Goal: Information Seeking & Learning: Learn about a topic

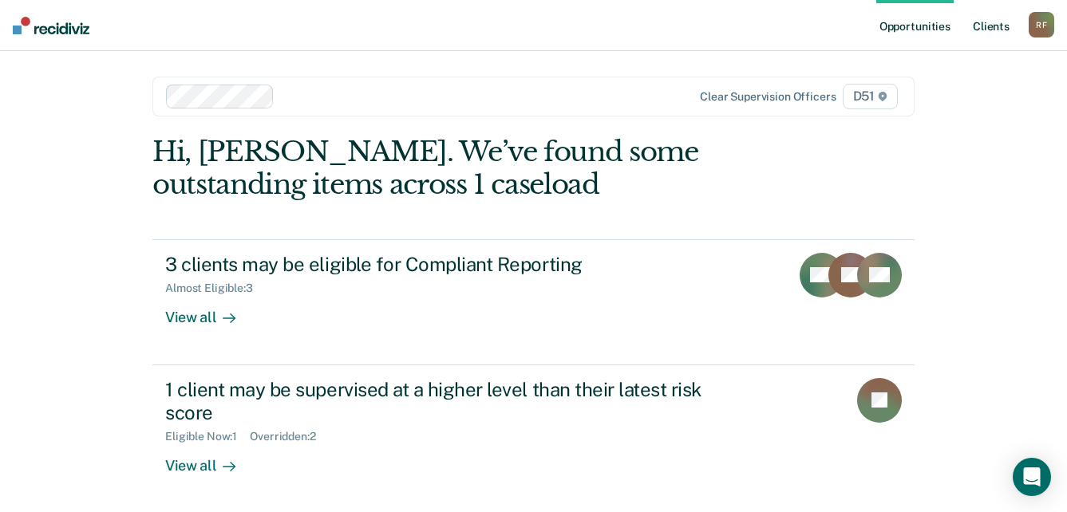
click at [1000, 24] on link "Client s" at bounding box center [991, 25] width 43 height 51
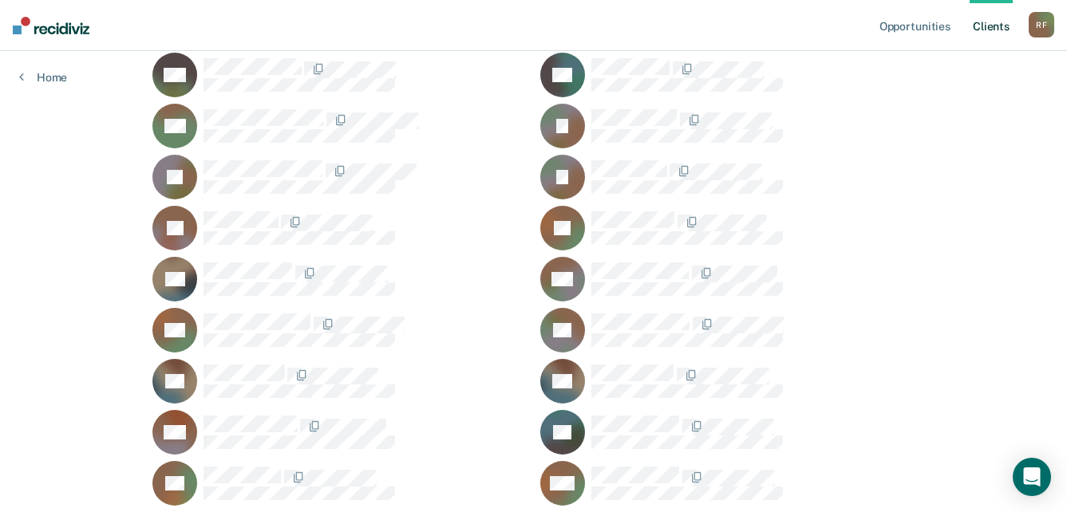
scroll to position [1038, 0]
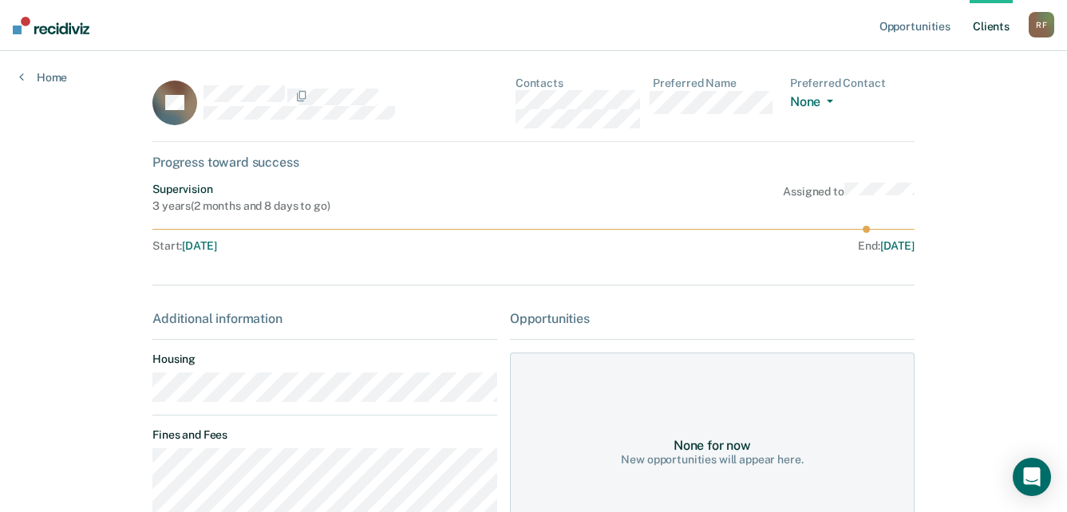
click at [135, 398] on main "AL Contacts Preferred Name Preferred Contact None Call Text Email None Progress…" at bounding box center [533, 394] width 801 height 687
click at [516, 101] on div "AL Contacts Preferred Name Preferred Contact None Call Text Email None" at bounding box center [533, 109] width 762 height 65
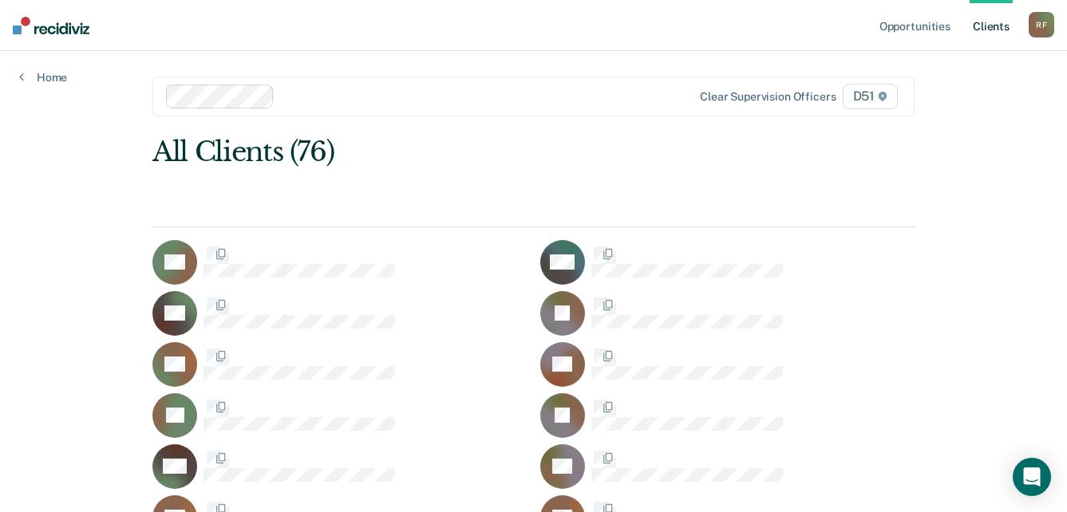
scroll to position [1038, 0]
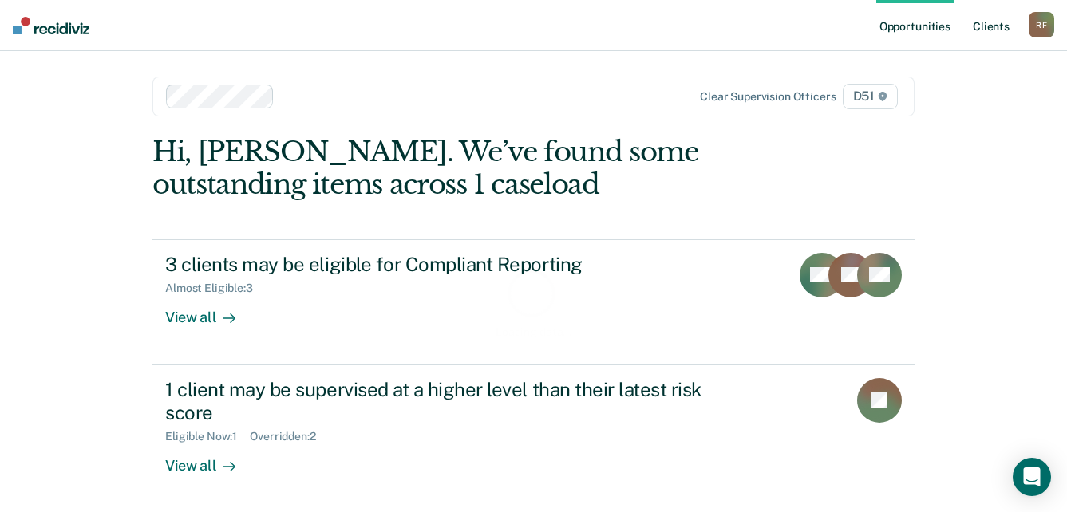
click at [999, 26] on link "Client s" at bounding box center [991, 25] width 43 height 51
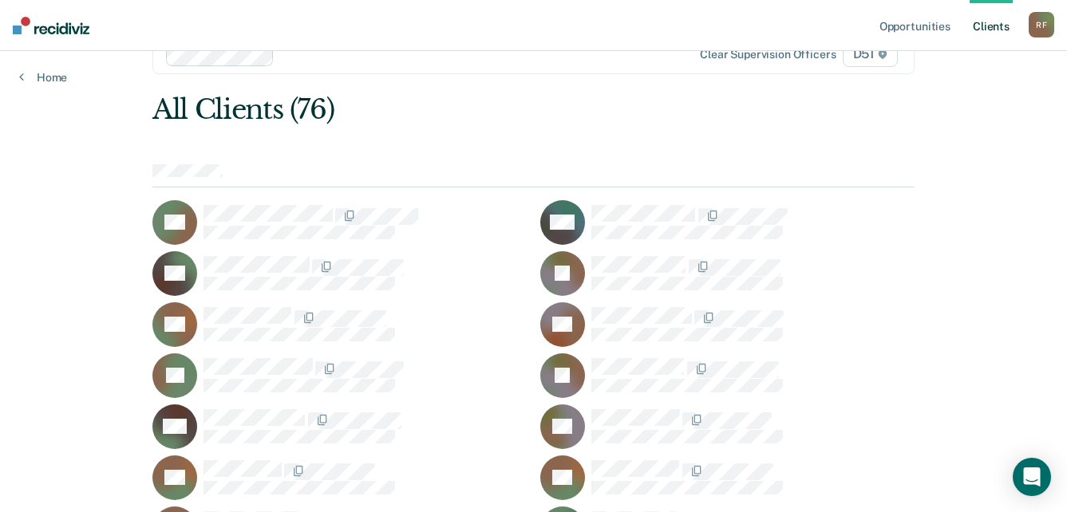
scroll to position [80, 0]
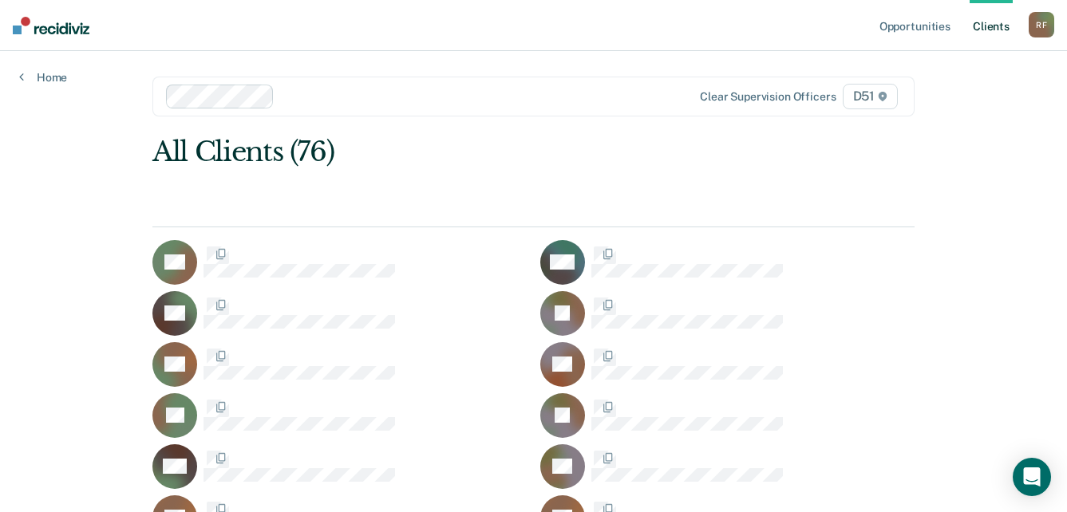
scroll to position [80, 0]
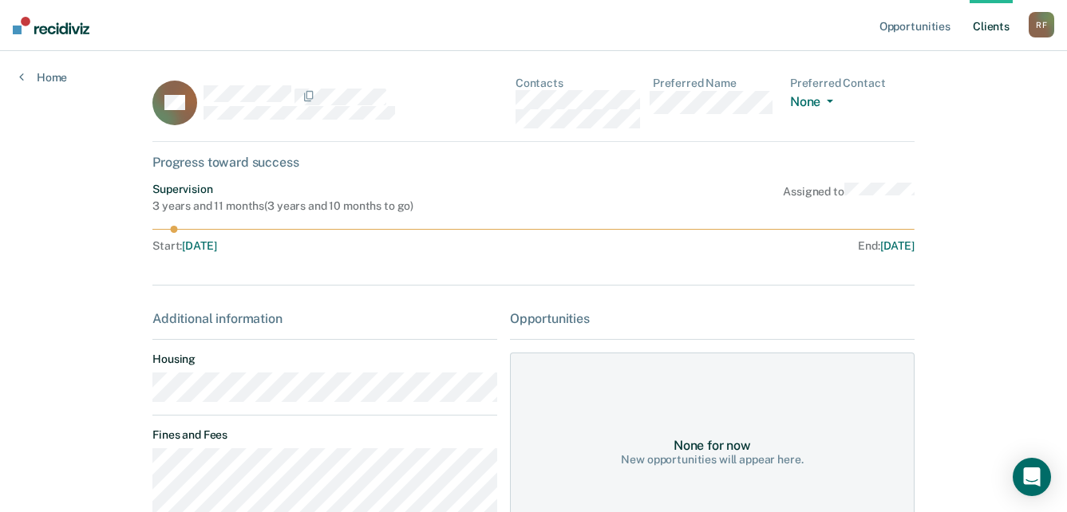
scroll to position [80, 0]
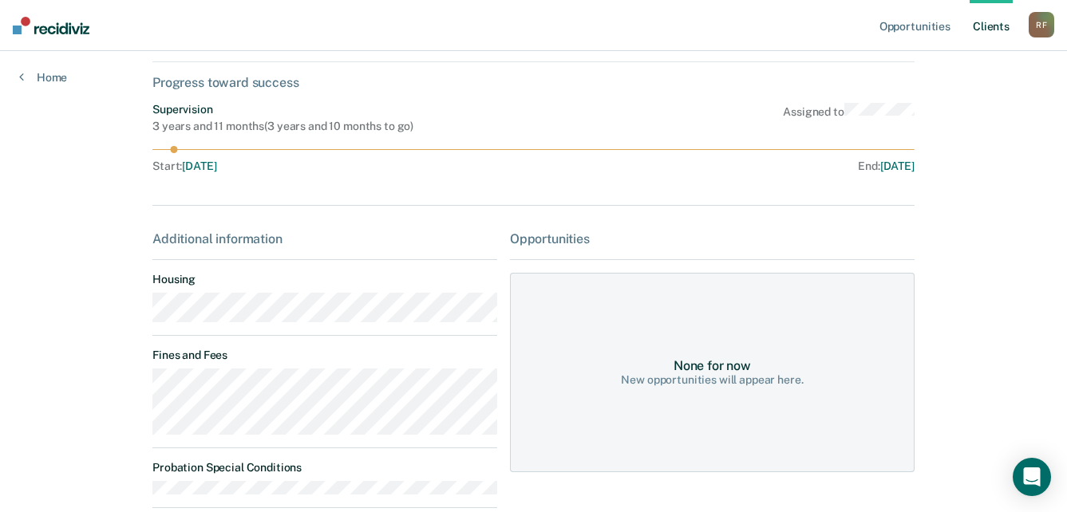
click at [133, 317] on main "AB Contacts Preferred Name Preferred Contact None Call Text Email None Progress…" at bounding box center [533, 291] width 801 height 641
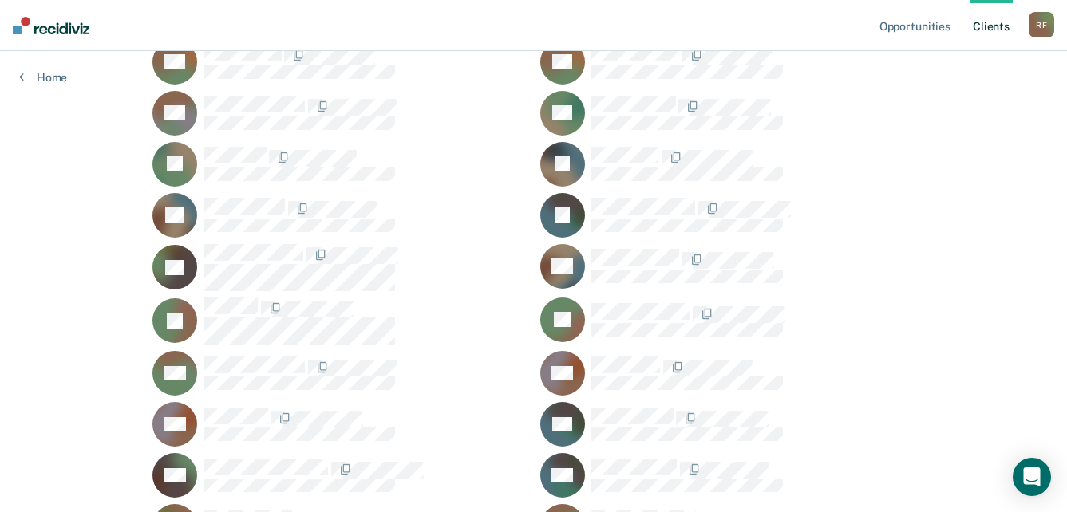
scroll to position [479, 0]
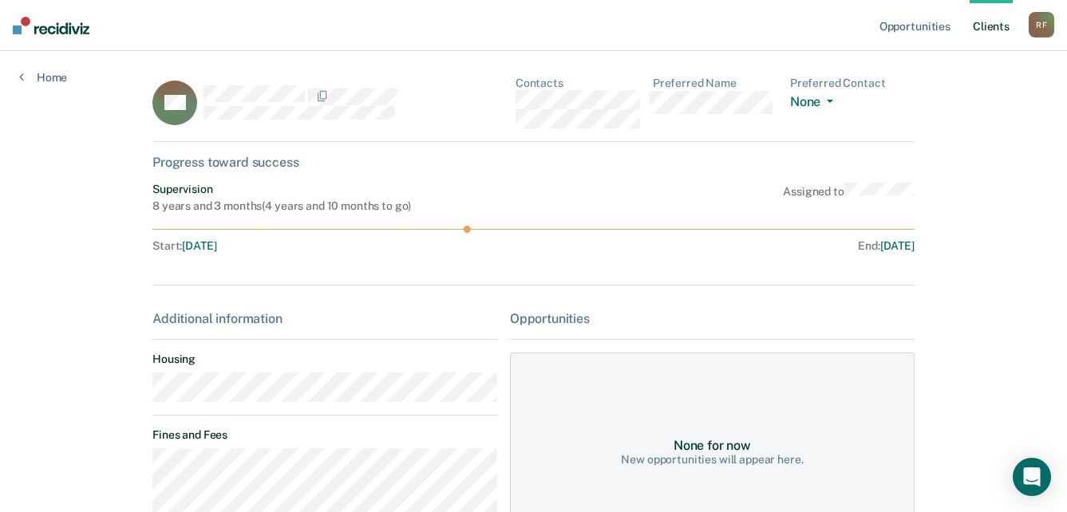
click at [133, 401] on main "BH Contacts Preferred Name Preferred Contact None Call Text Email None Progress…" at bounding box center [533, 477] width 801 height 852
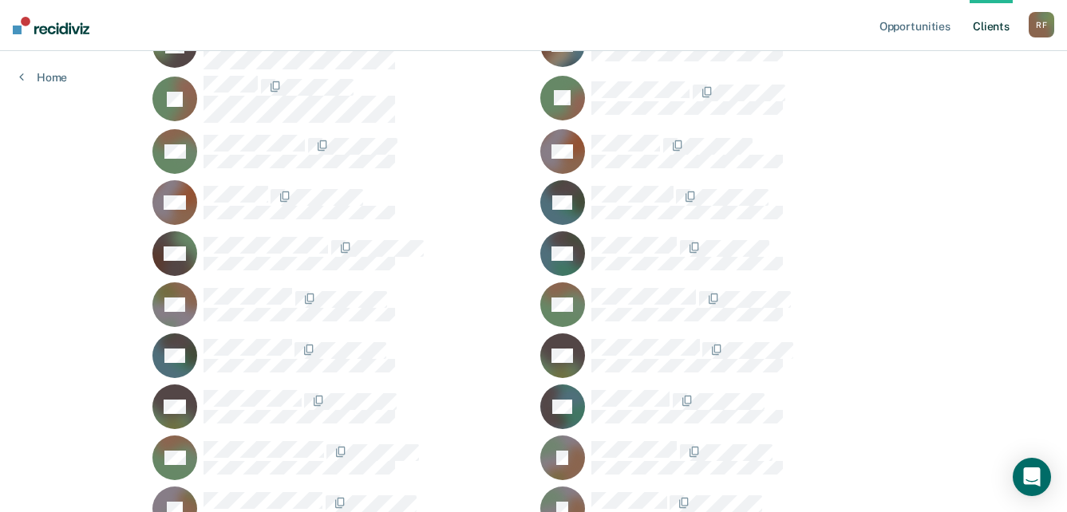
scroll to position [718, 0]
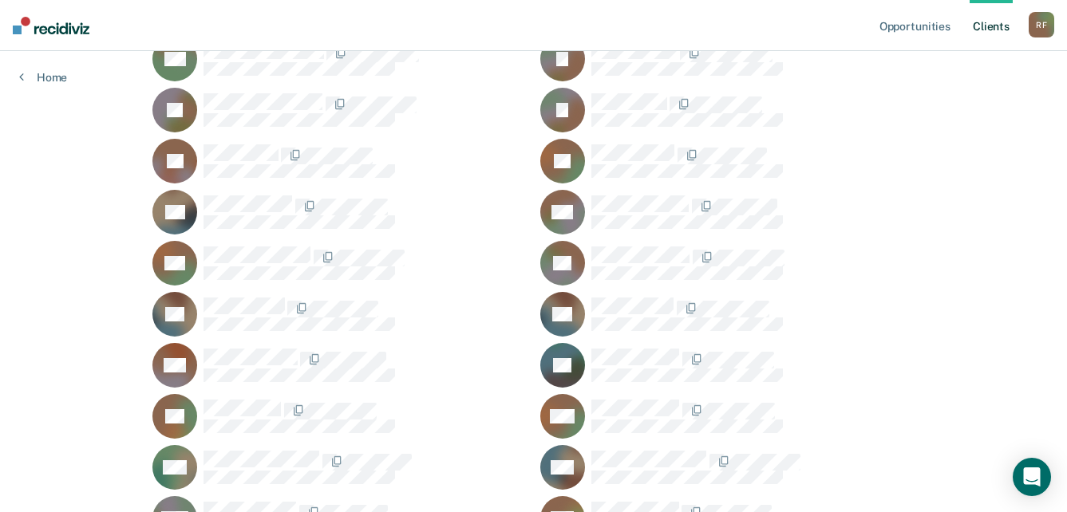
scroll to position [1118, 0]
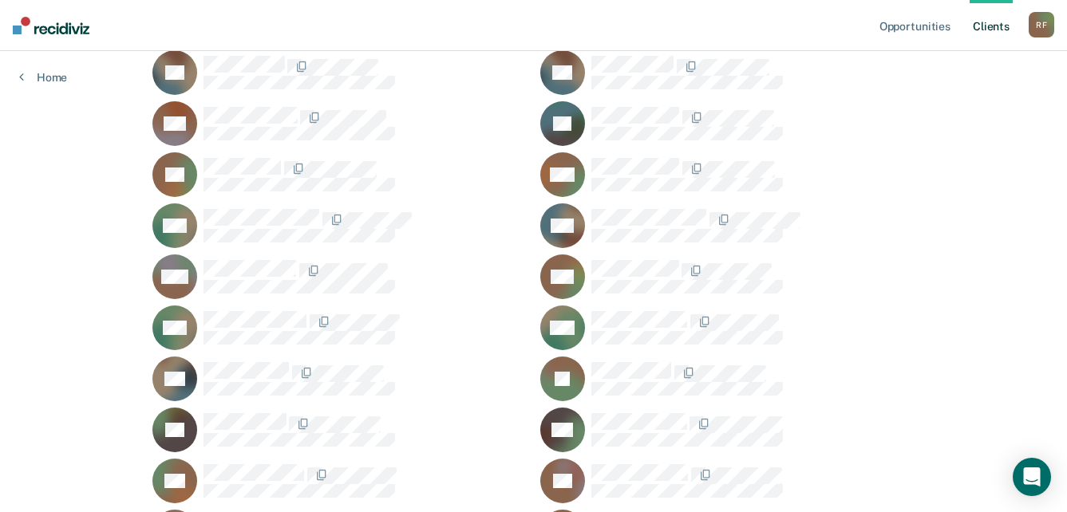
scroll to position [1357, 0]
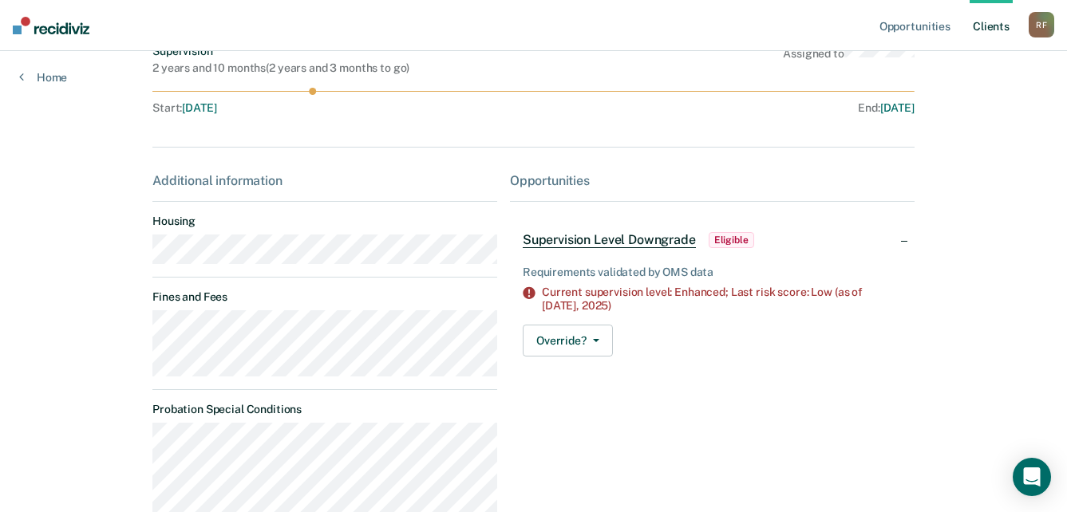
scroll to position [160, 0]
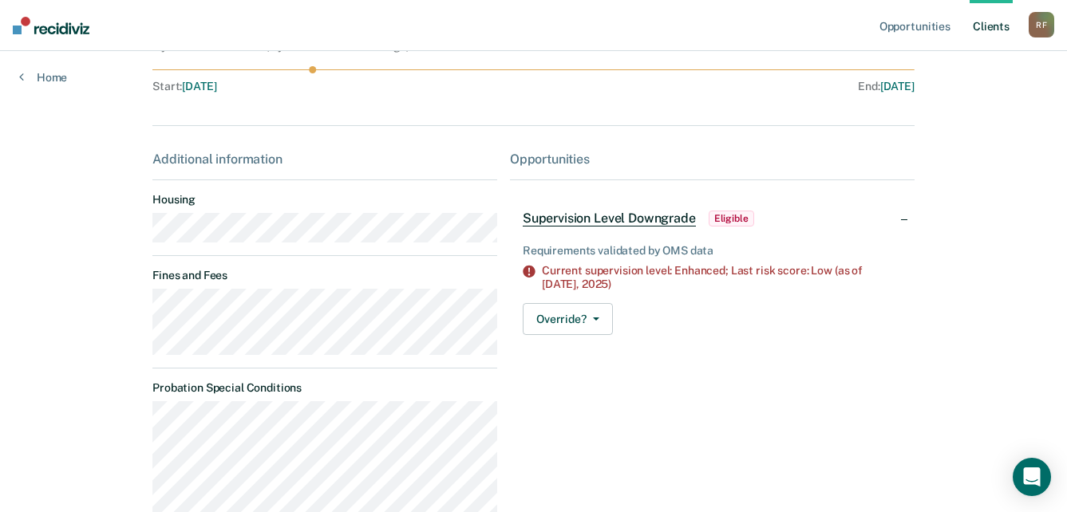
click at [133, 239] on main "JP Contacts Preferred Name Preferred Contact None Call Text Email None Progress…" at bounding box center [533, 282] width 801 height 782
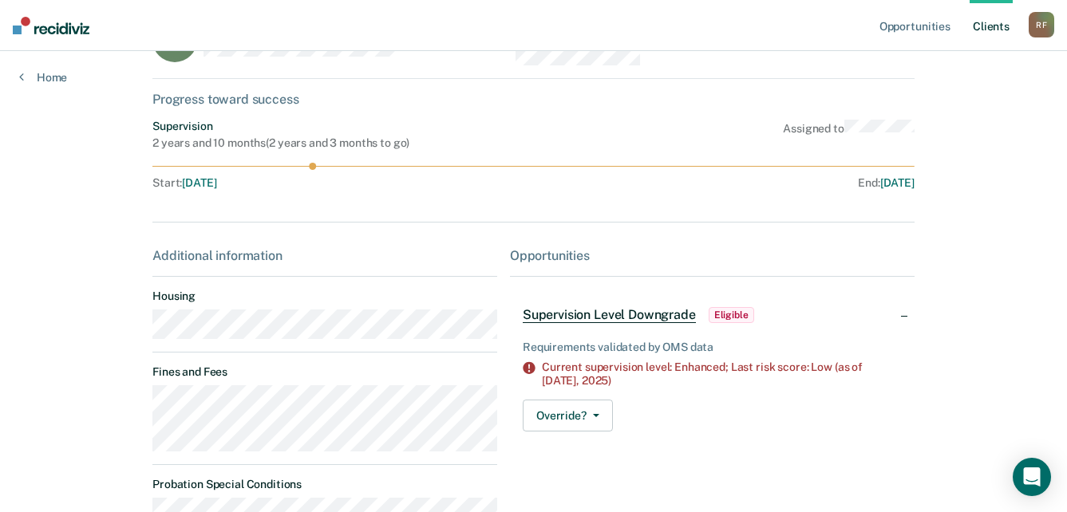
scroll to position [0, 0]
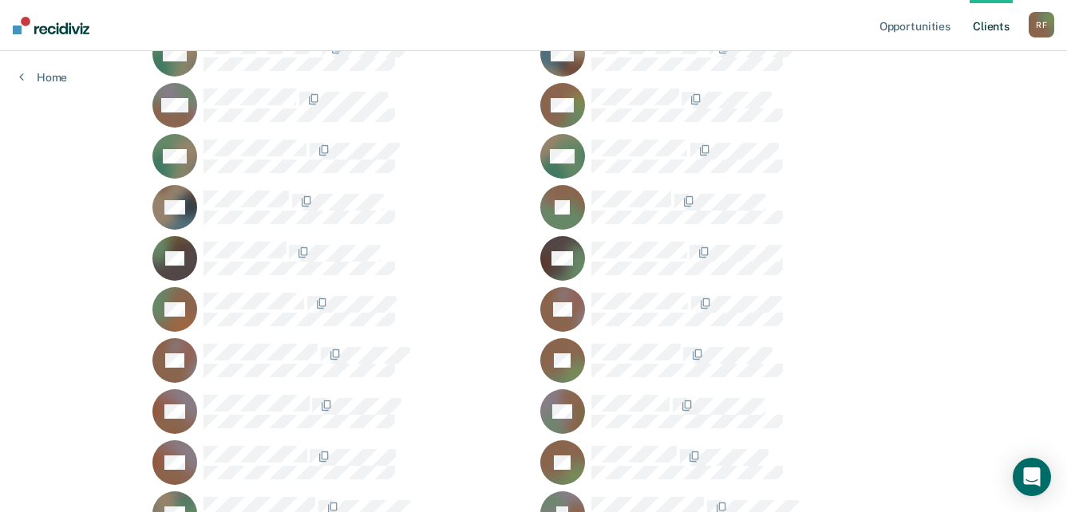
scroll to position [1517, 0]
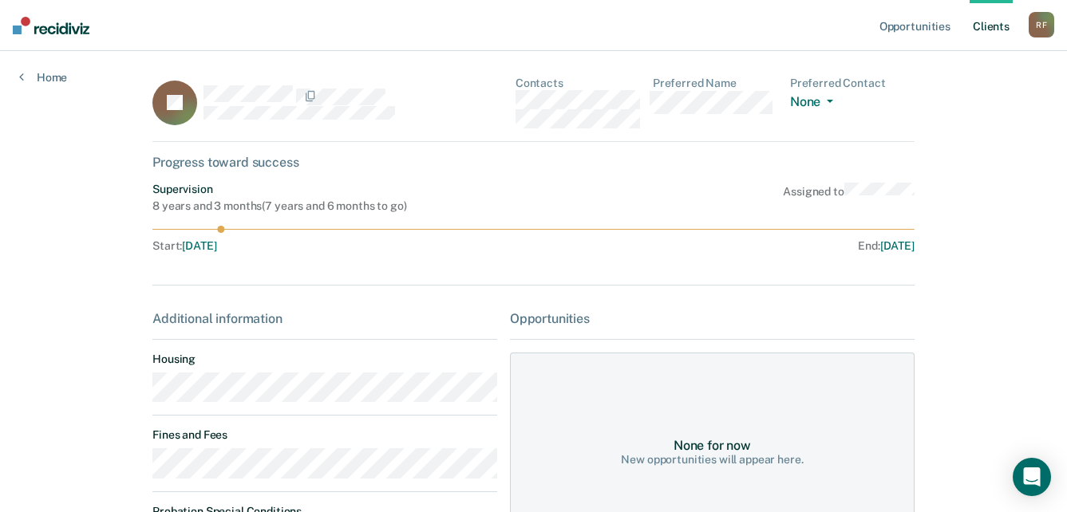
click at [137, 398] on main "JS Contacts Preferred Name Preferred Contact None Call Text Email None Progress…" at bounding box center [533, 404] width 801 height 706
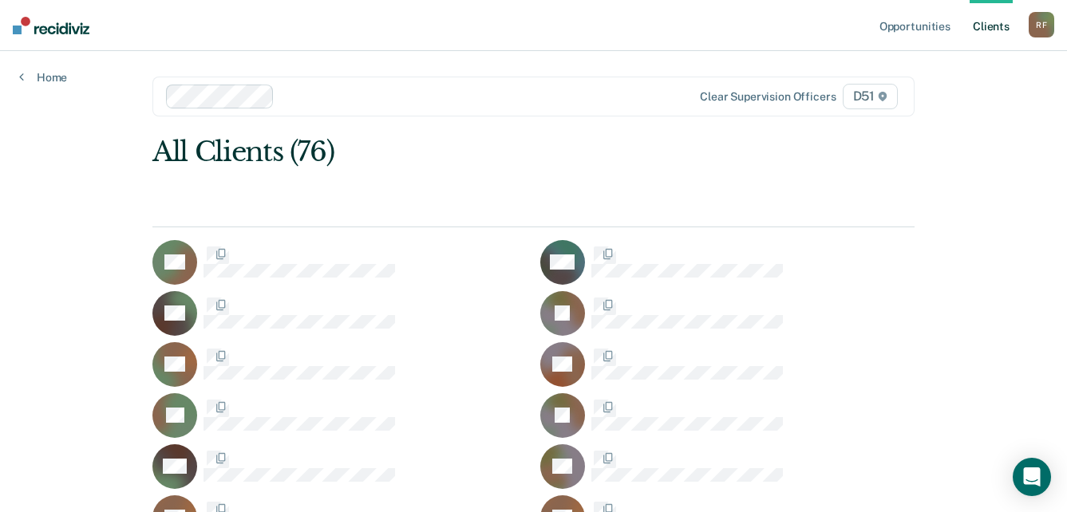
scroll to position [1517, 0]
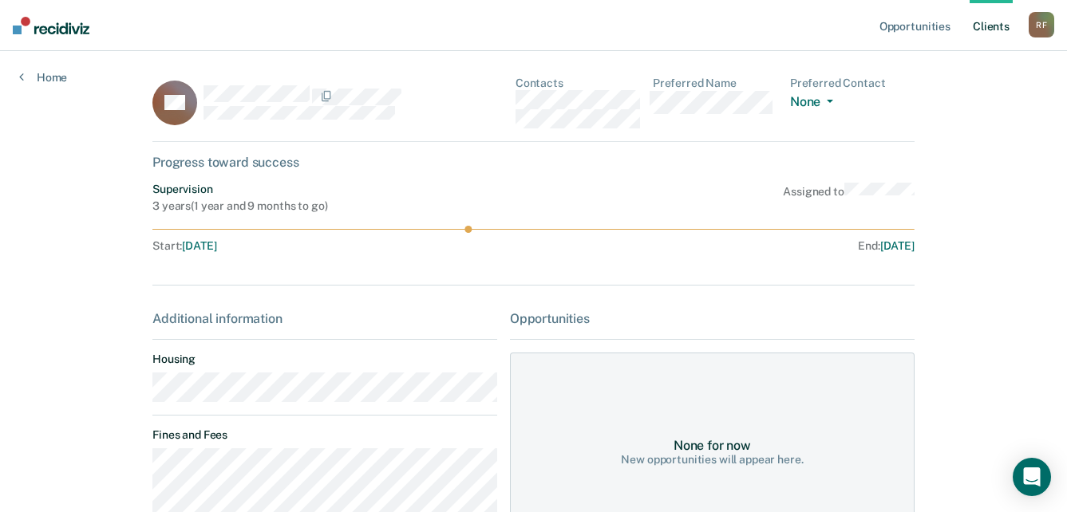
click at [147, 391] on main "DS Contacts Preferred Name Preferred Contact None Call Text Email None Progress…" at bounding box center [533, 371] width 801 height 641
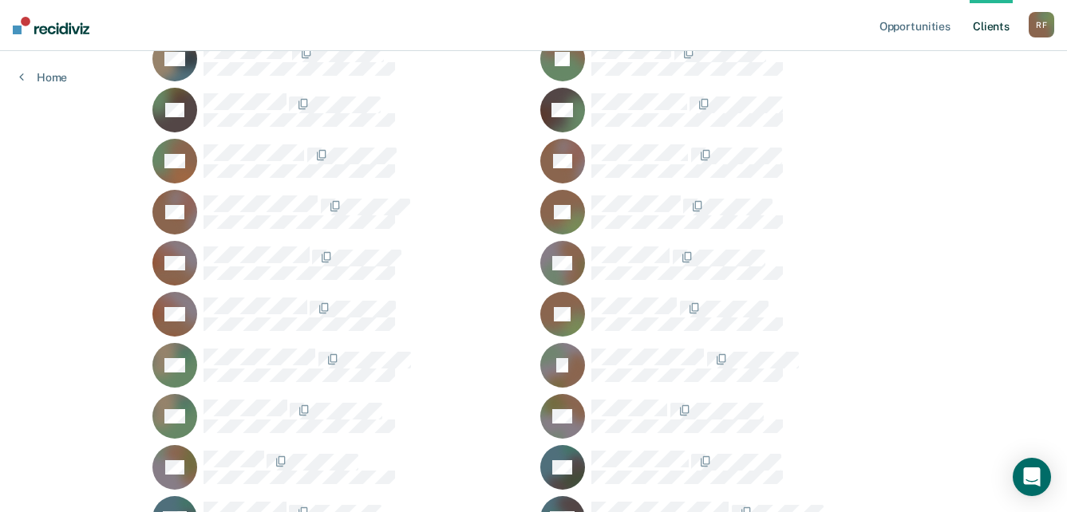
scroll to position [1676, 0]
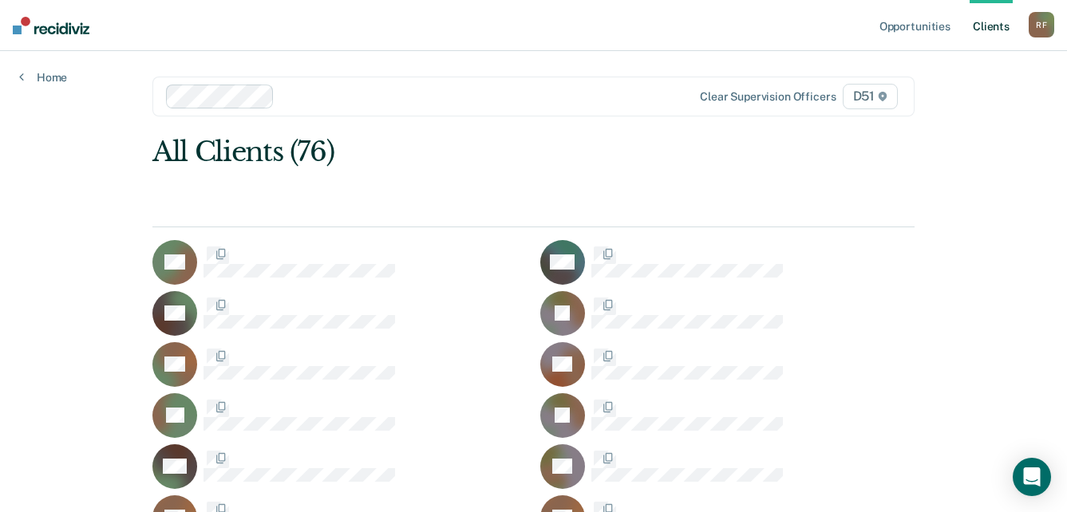
scroll to position [1676, 0]
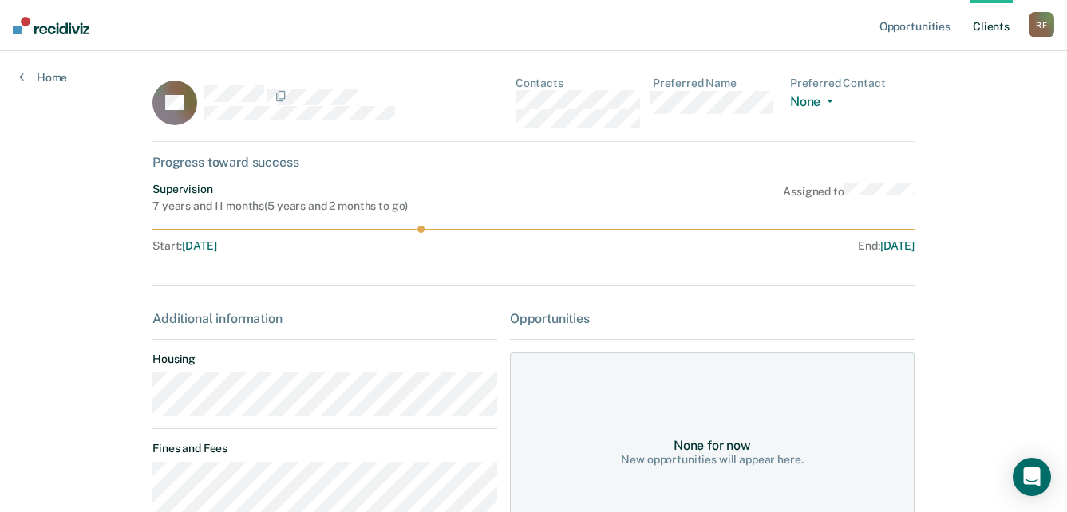
click at [142, 399] on main "TT Contacts Preferred Name Preferred Contact None Call Text Email None Progress…" at bounding box center [533, 428] width 801 height 755
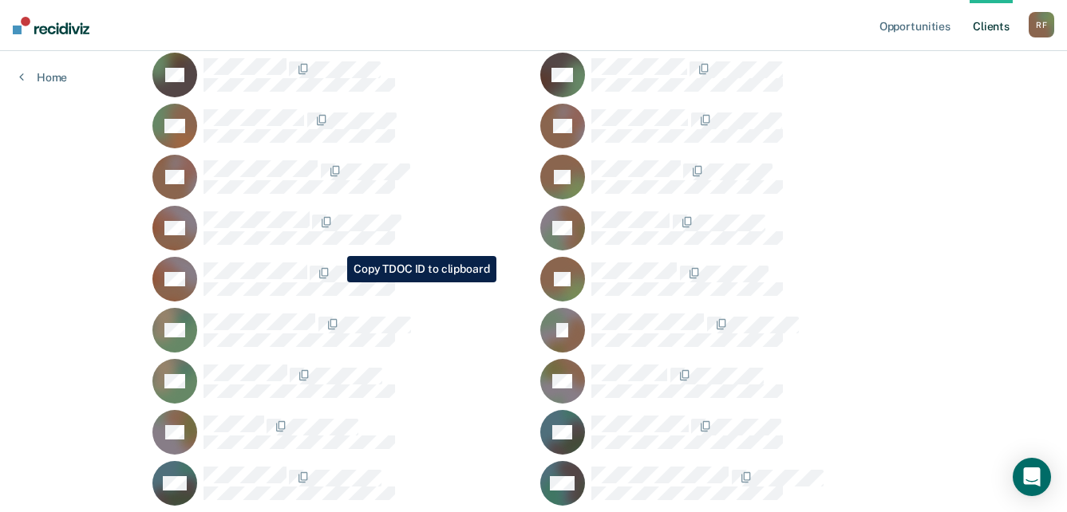
scroll to position [1727, 0]
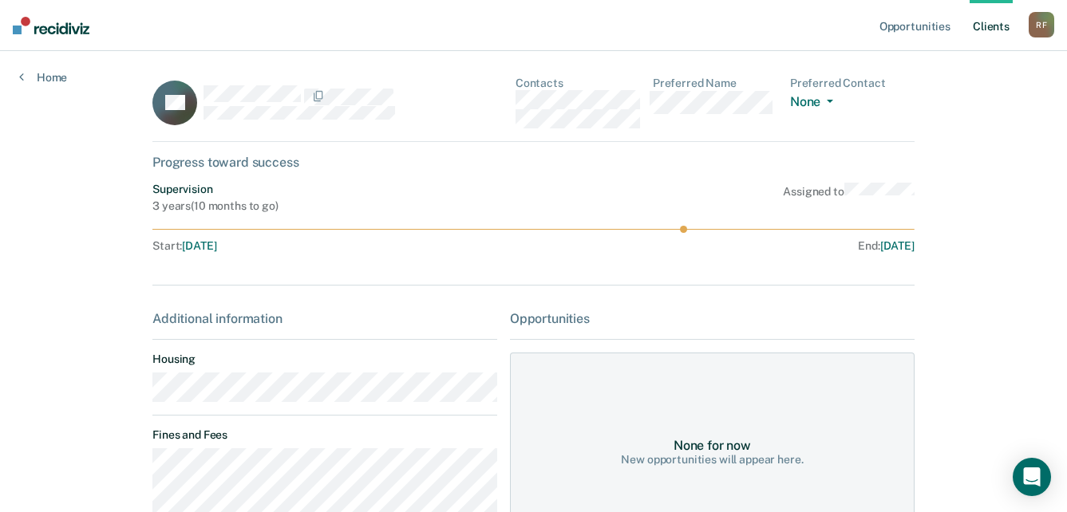
click at [147, 394] on main "BV Contacts Preferred Name Preferred Contact None Call Text Email None Progress…" at bounding box center [533, 436] width 801 height 770
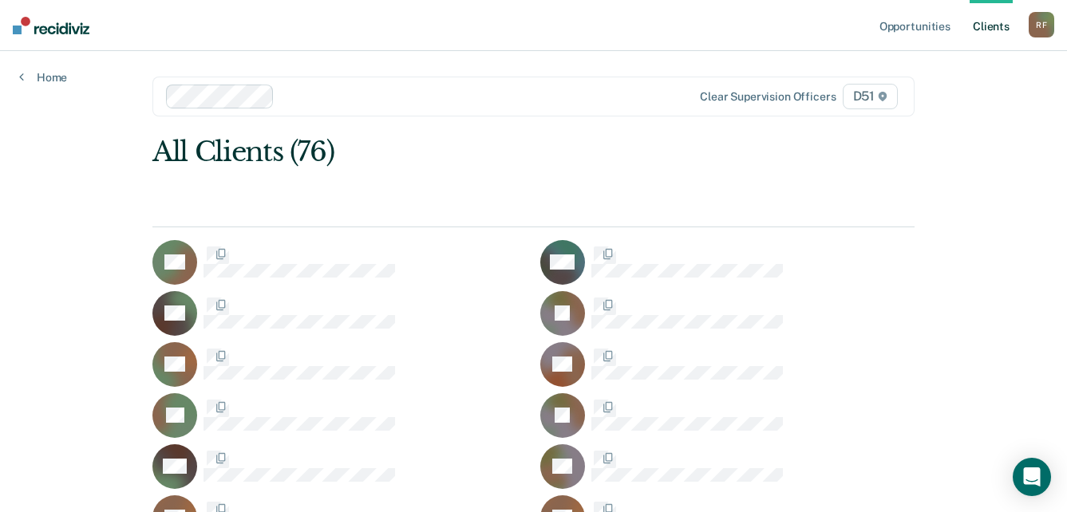
scroll to position [1727, 0]
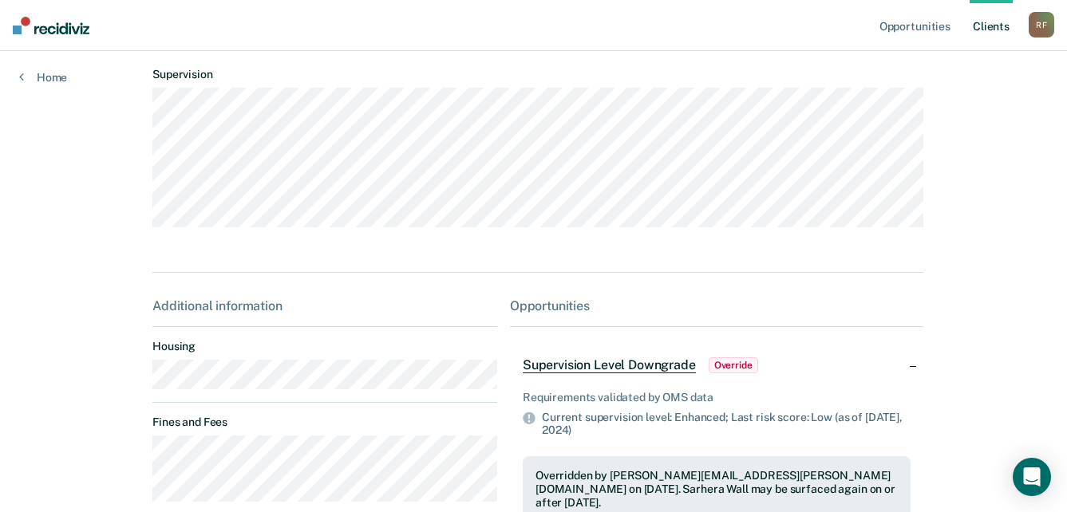
scroll to position [160, 0]
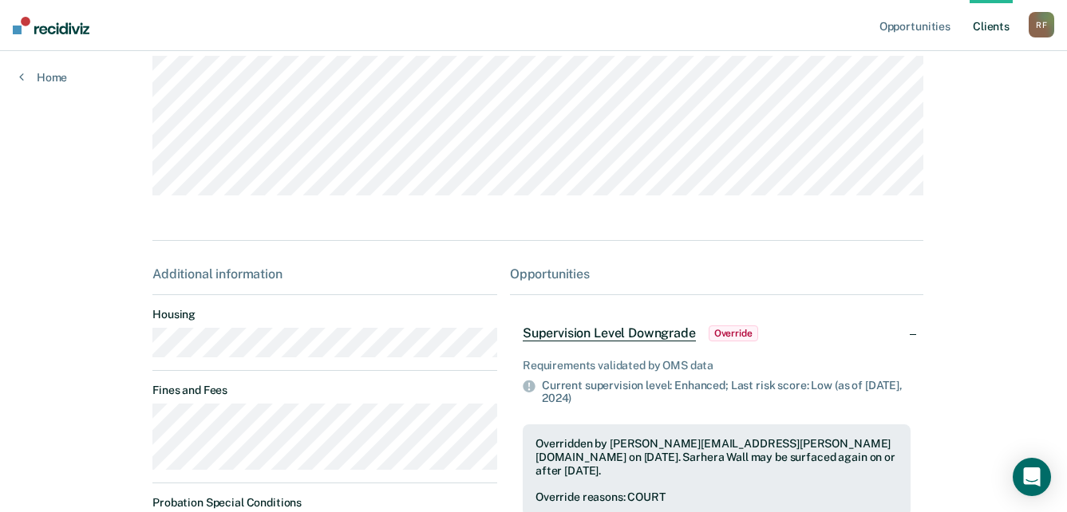
click at [139, 356] on main "SW Contacts Preferred Name Preferred Contact None Call Text Email None Progress…" at bounding box center [533, 268] width 801 height 755
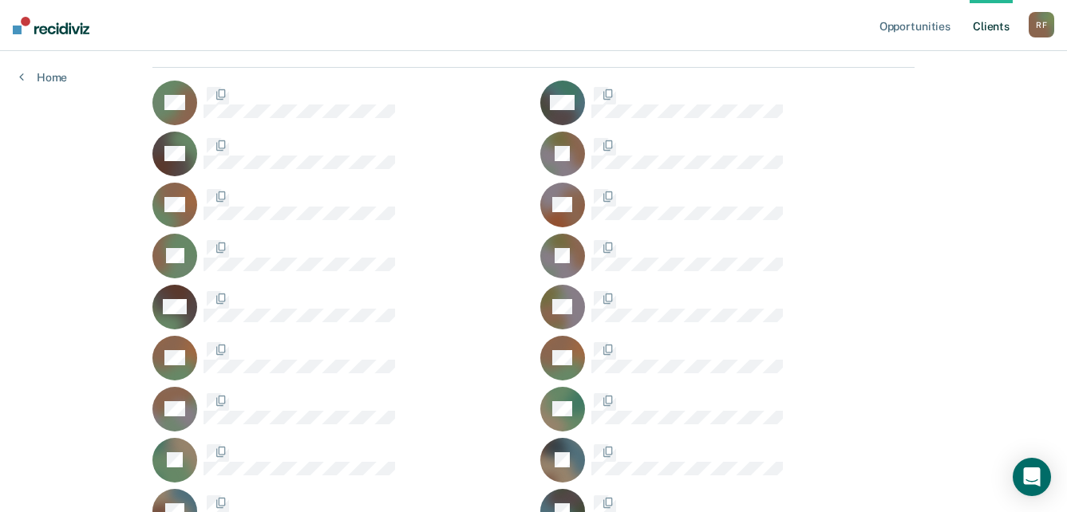
scroll to position [1727, 0]
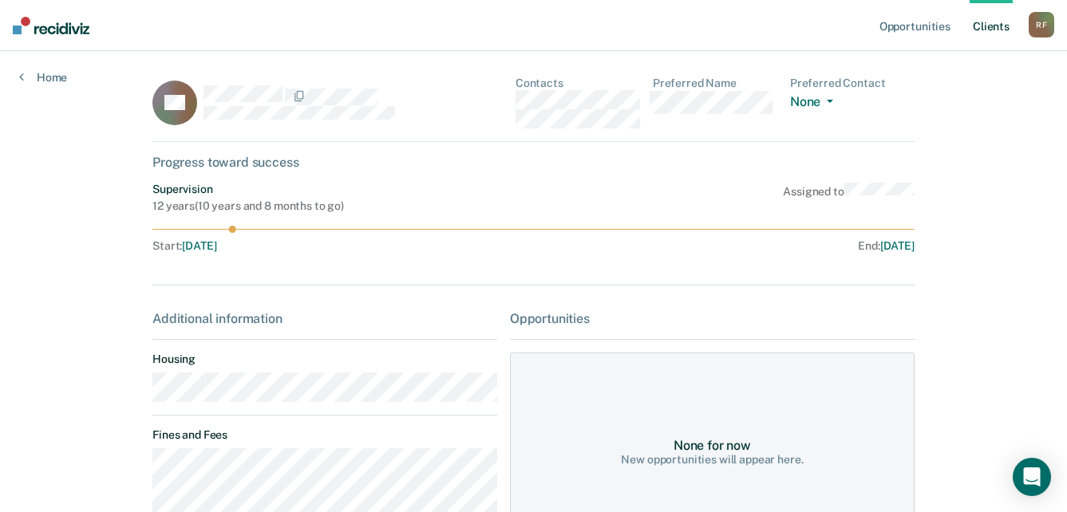
click at [140, 394] on main "CS Contacts Preferred Name Preferred Contact None Call Text Email None Progress…" at bounding box center [533, 429] width 801 height 756
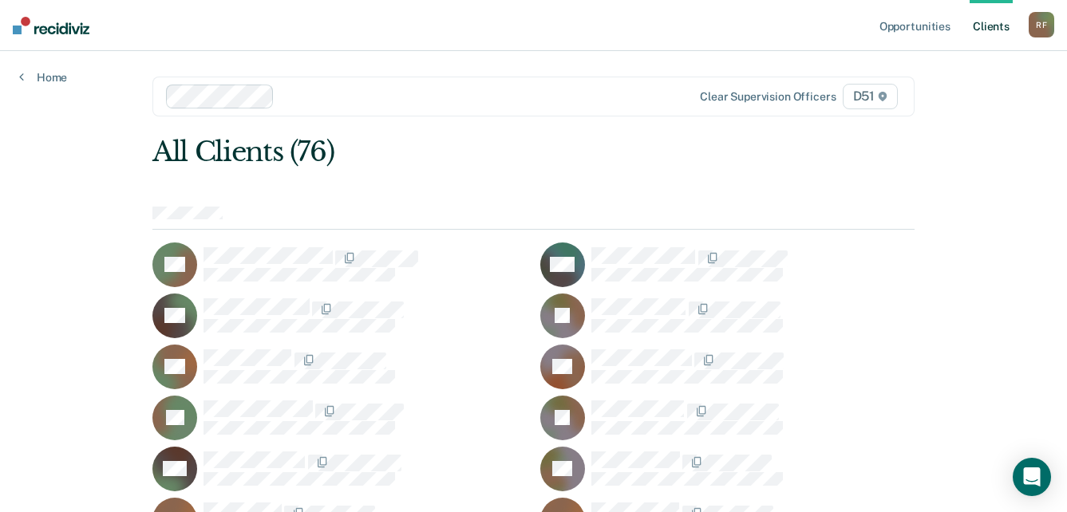
click at [326, 93] on div at bounding box center [480, 96] width 398 height 18
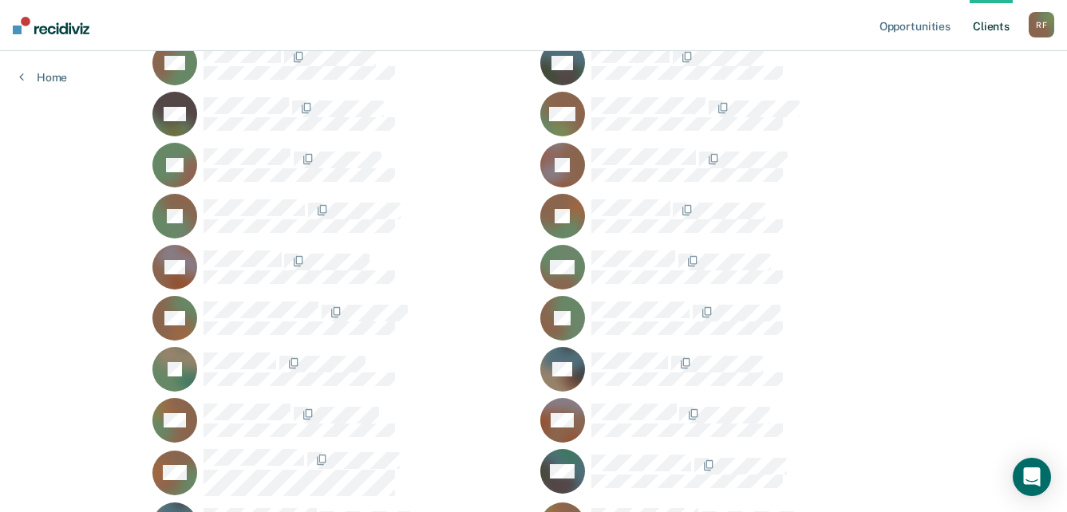
scroll to position [3113, 0]
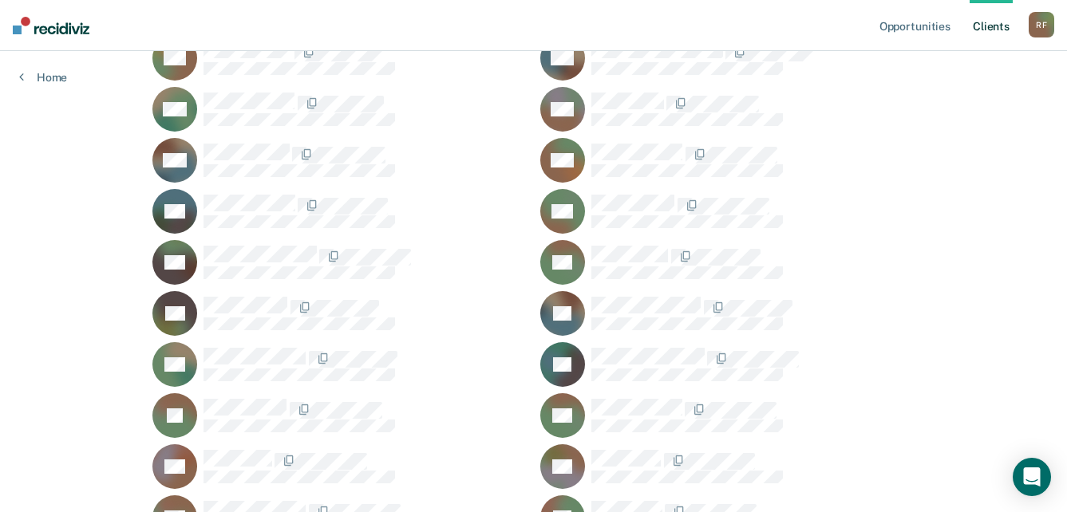
scroll to position [3672, 0]
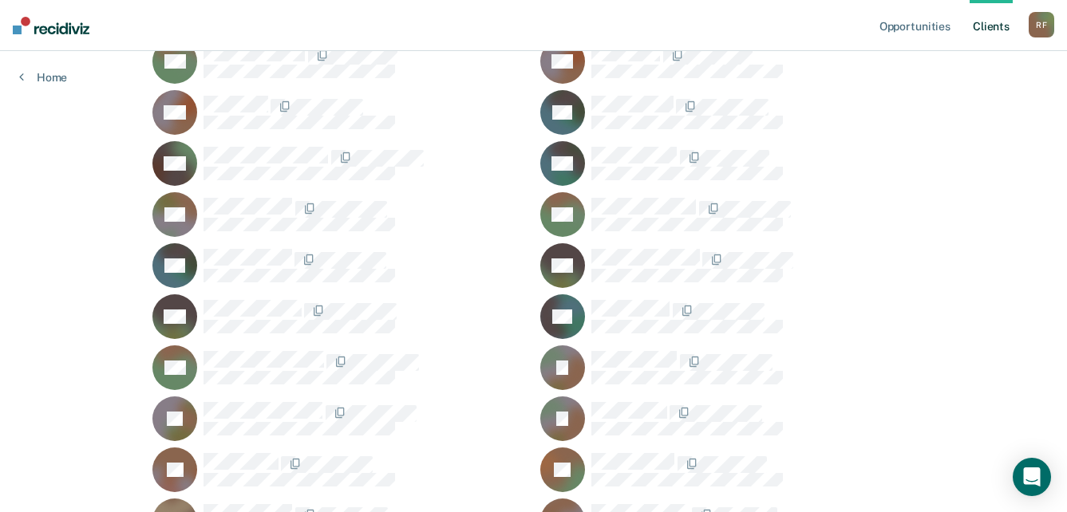
scroll to position [798, 0]
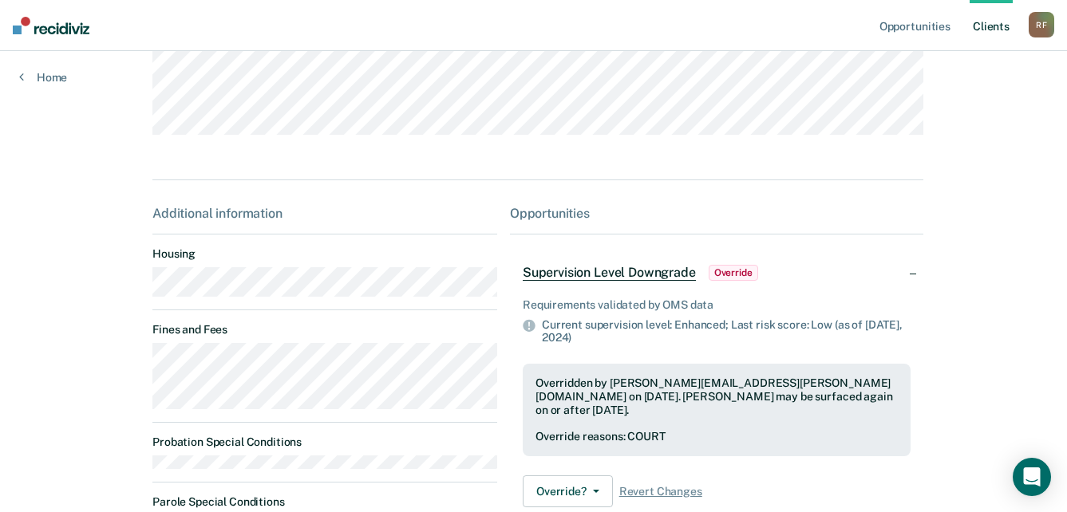
scroll to position [239, 0]
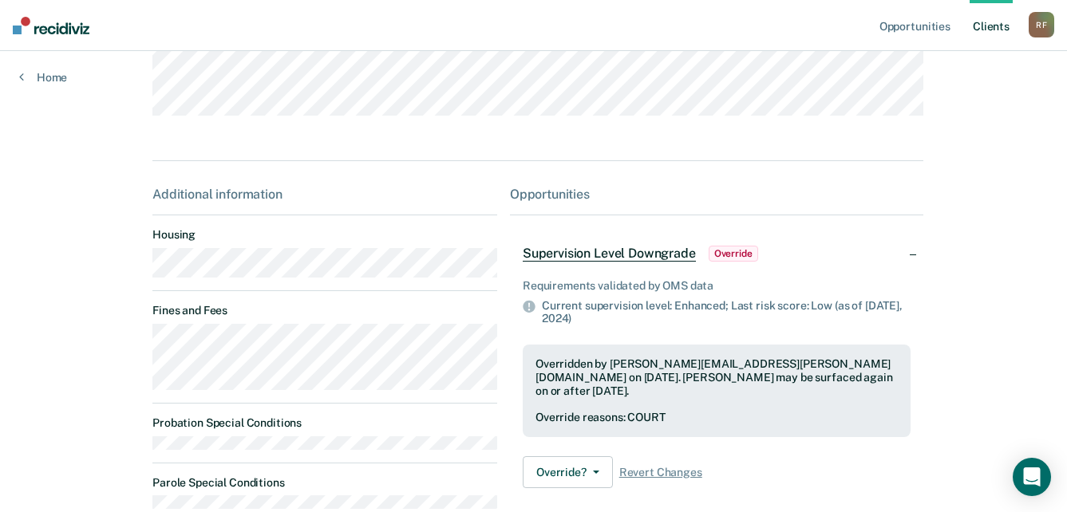
click at [141, 277] on main "JJ Contacts Preferred Name Preferred Contact None Call Text Email None Progress…" at bounding box center [533, 189] width 801 height 755
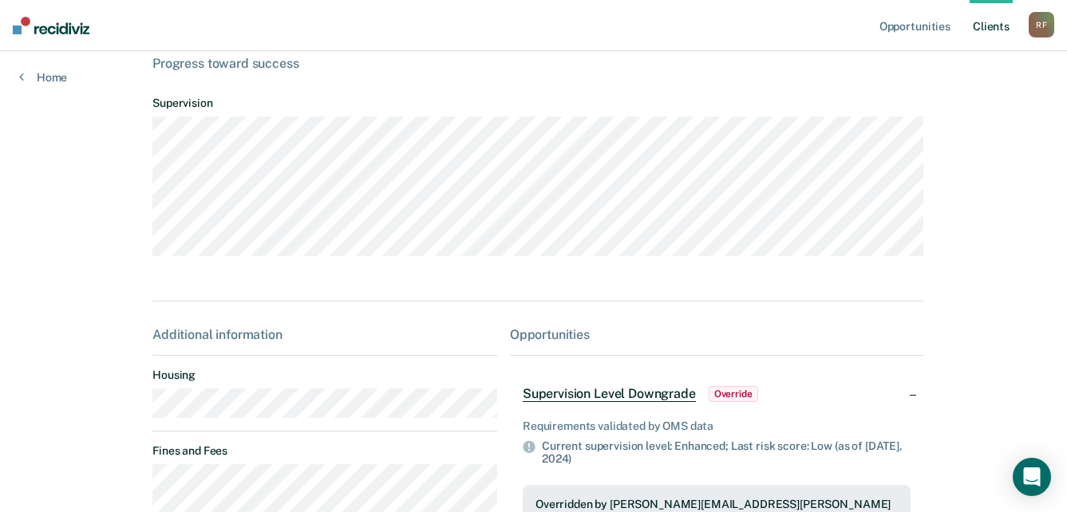
scroll to position [0, 0]
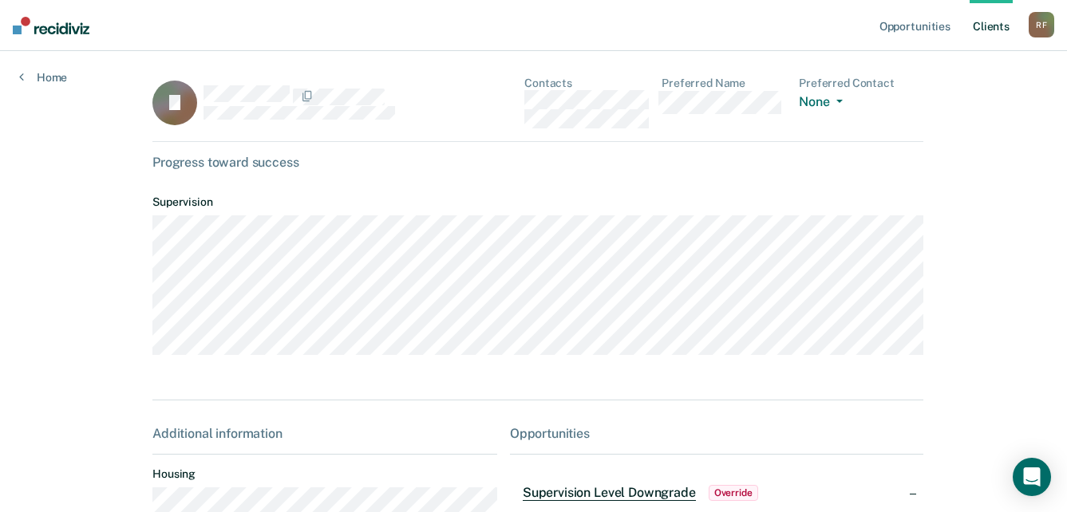
click at [513, 104] on div "JJ Contacts Preferred Name Preferred Contact None Call Text Email None" at bounding box center [537, 109] width 771 height 65
